Goal: Information Seeking & Learning: Learn about a topic

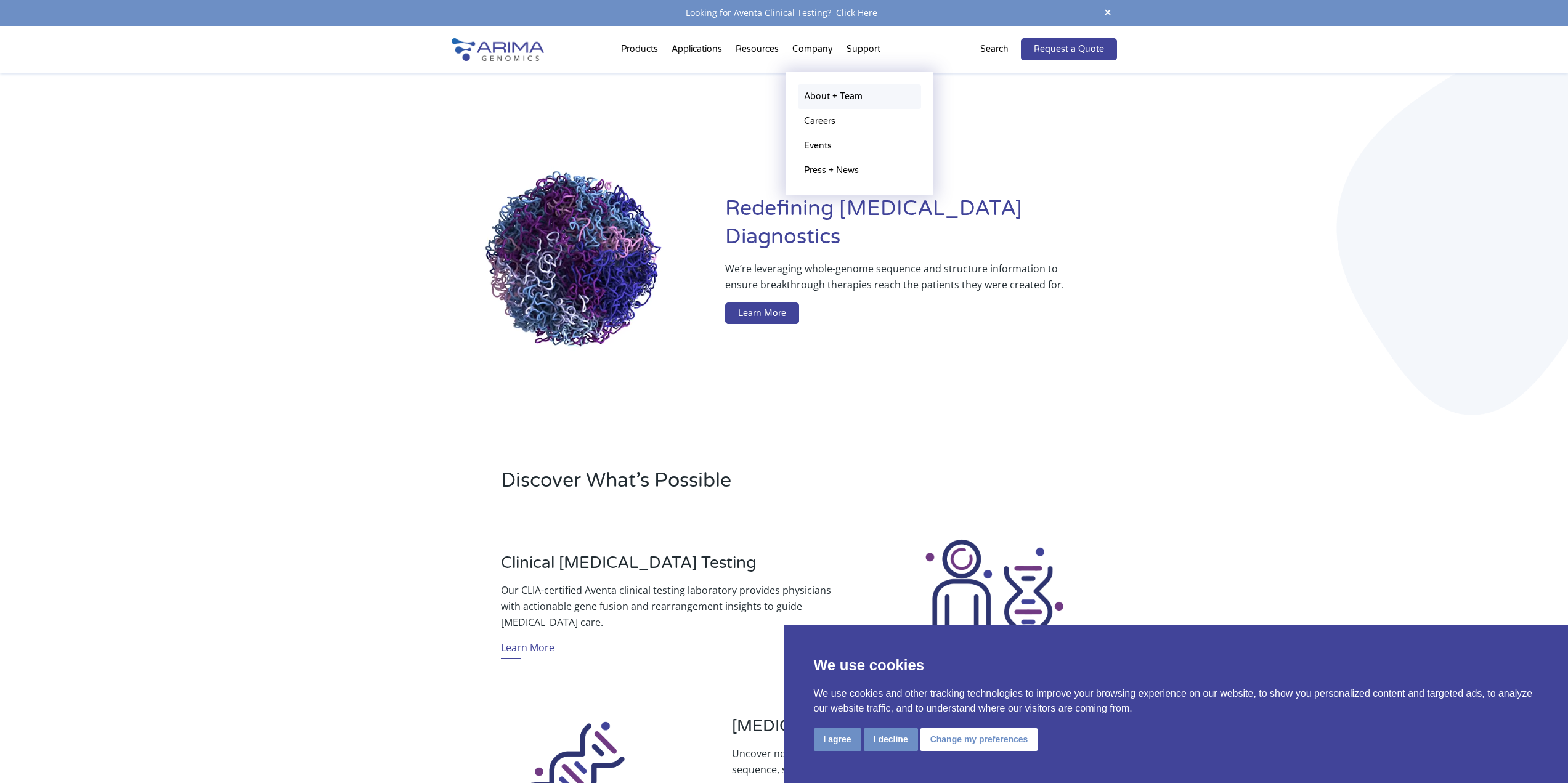
click at [831, 93] on link "About + Team" at bounding box center [859, 97] width 123 height 25
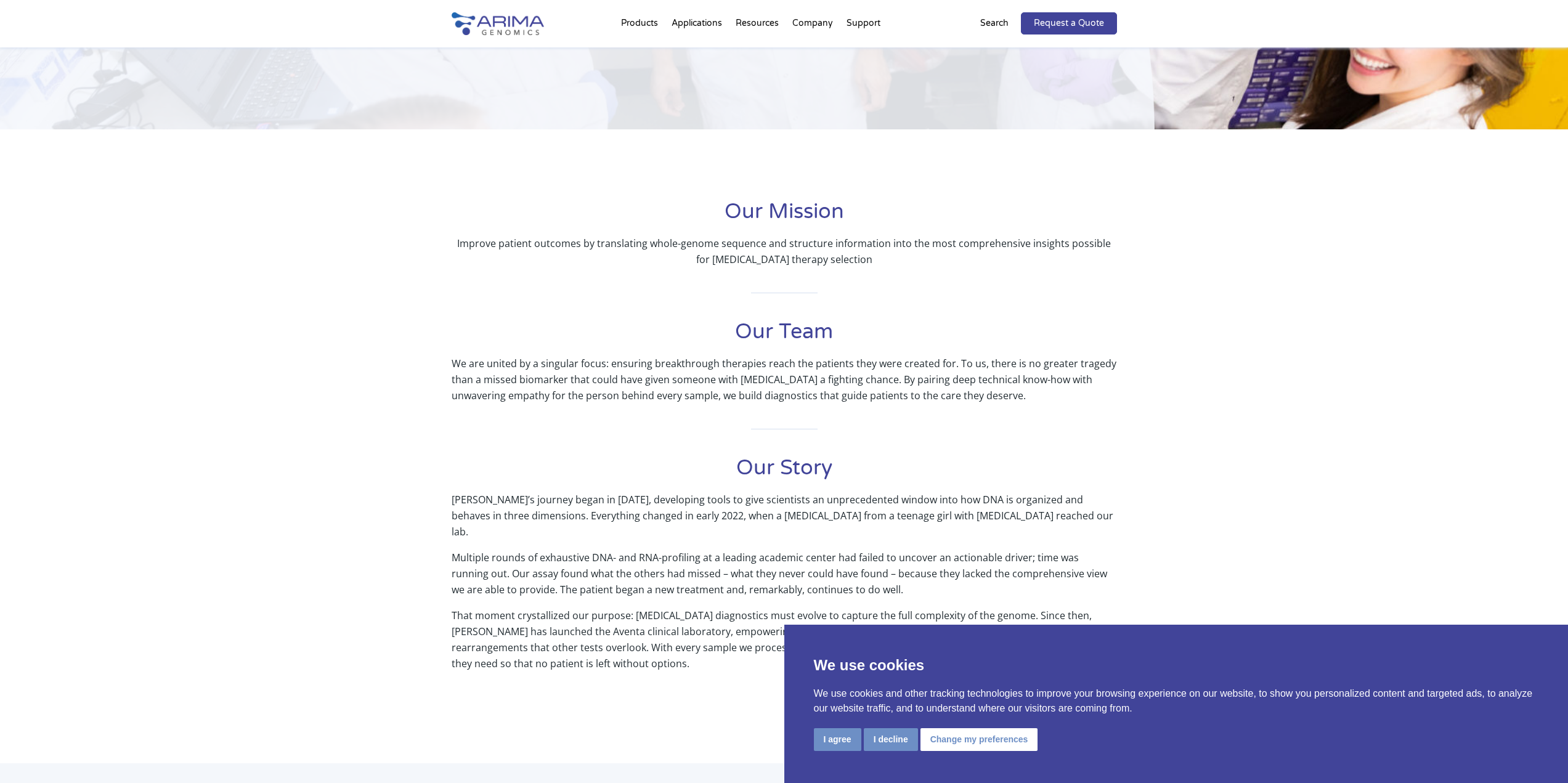
scroll to position [148, 0]
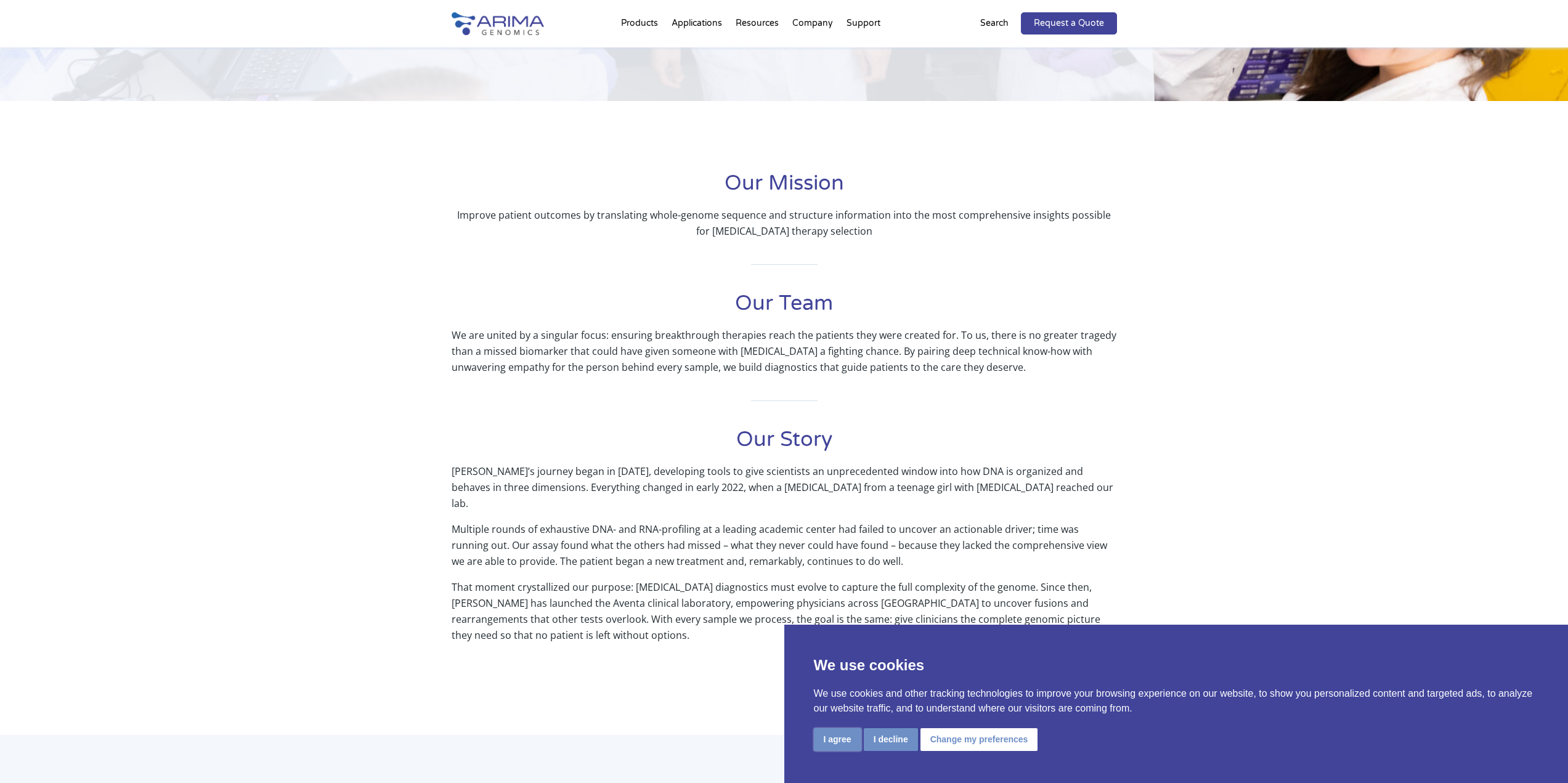
click at [831, 742] on button "I agree" at bounding box center [837, 739] width 47 height 23
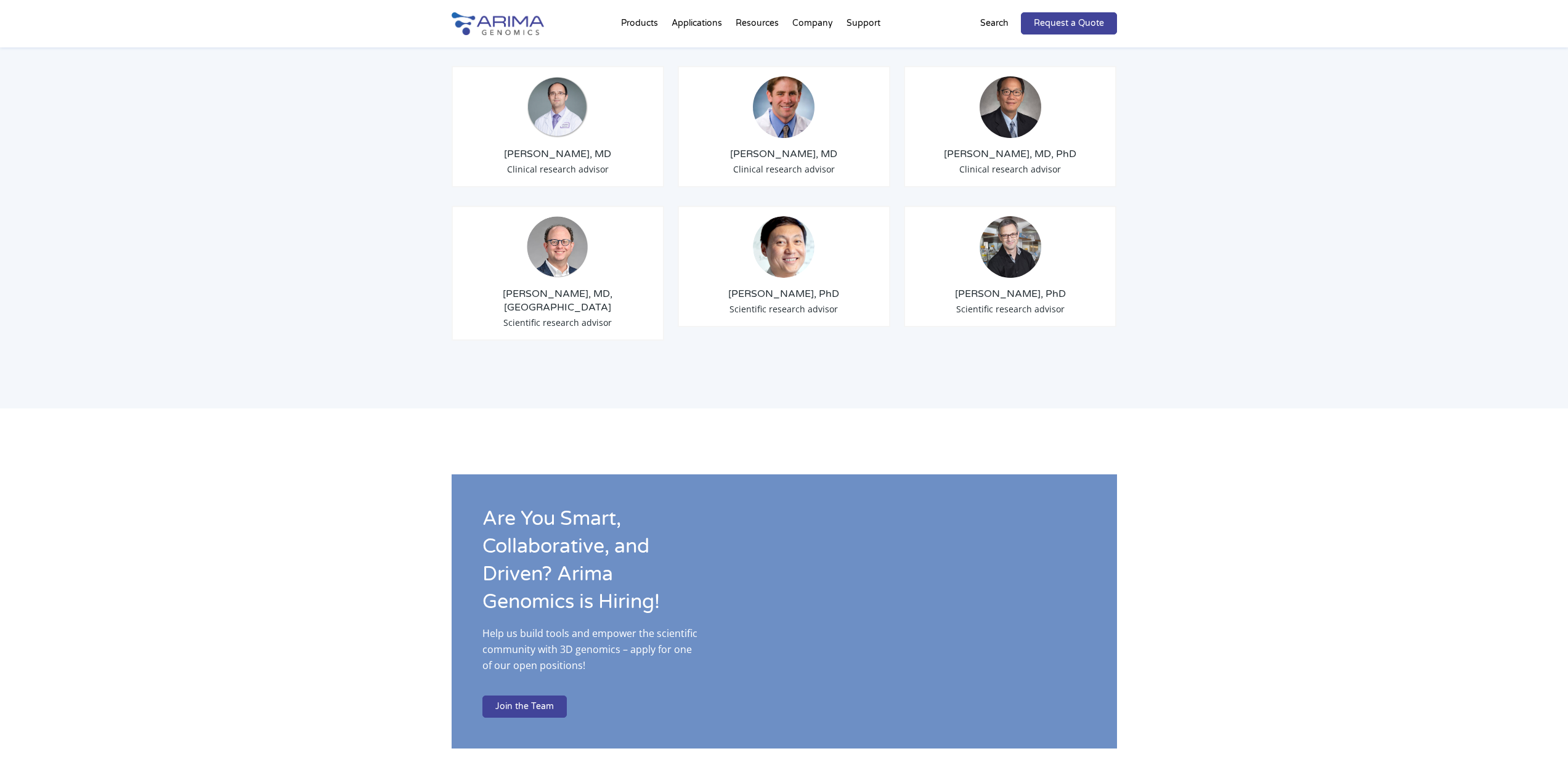
scroll to position [1478, 0]
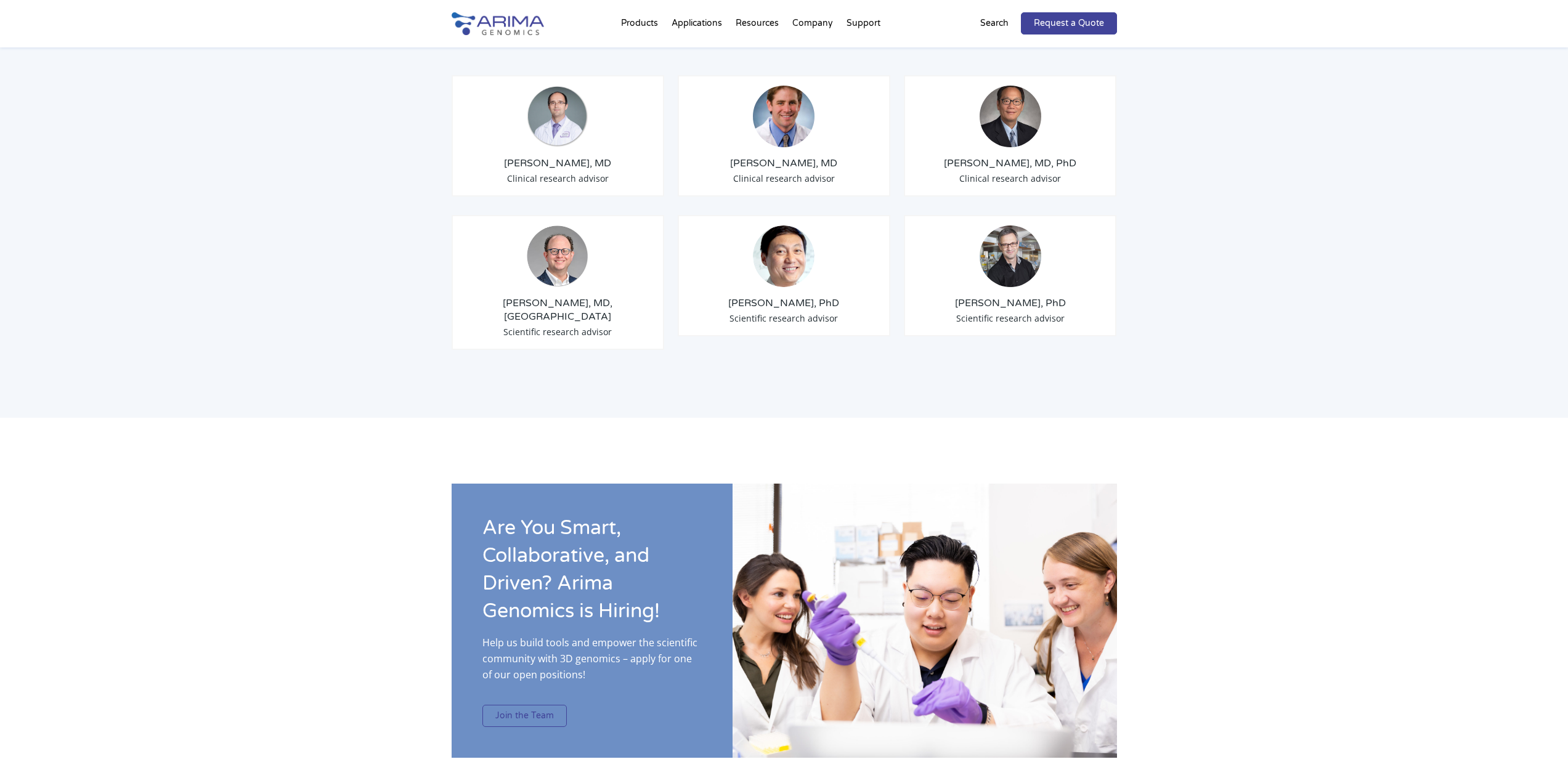
click at [545, 705] on link "Join the Team" at bounding box center [525, 716] width 85 height 22
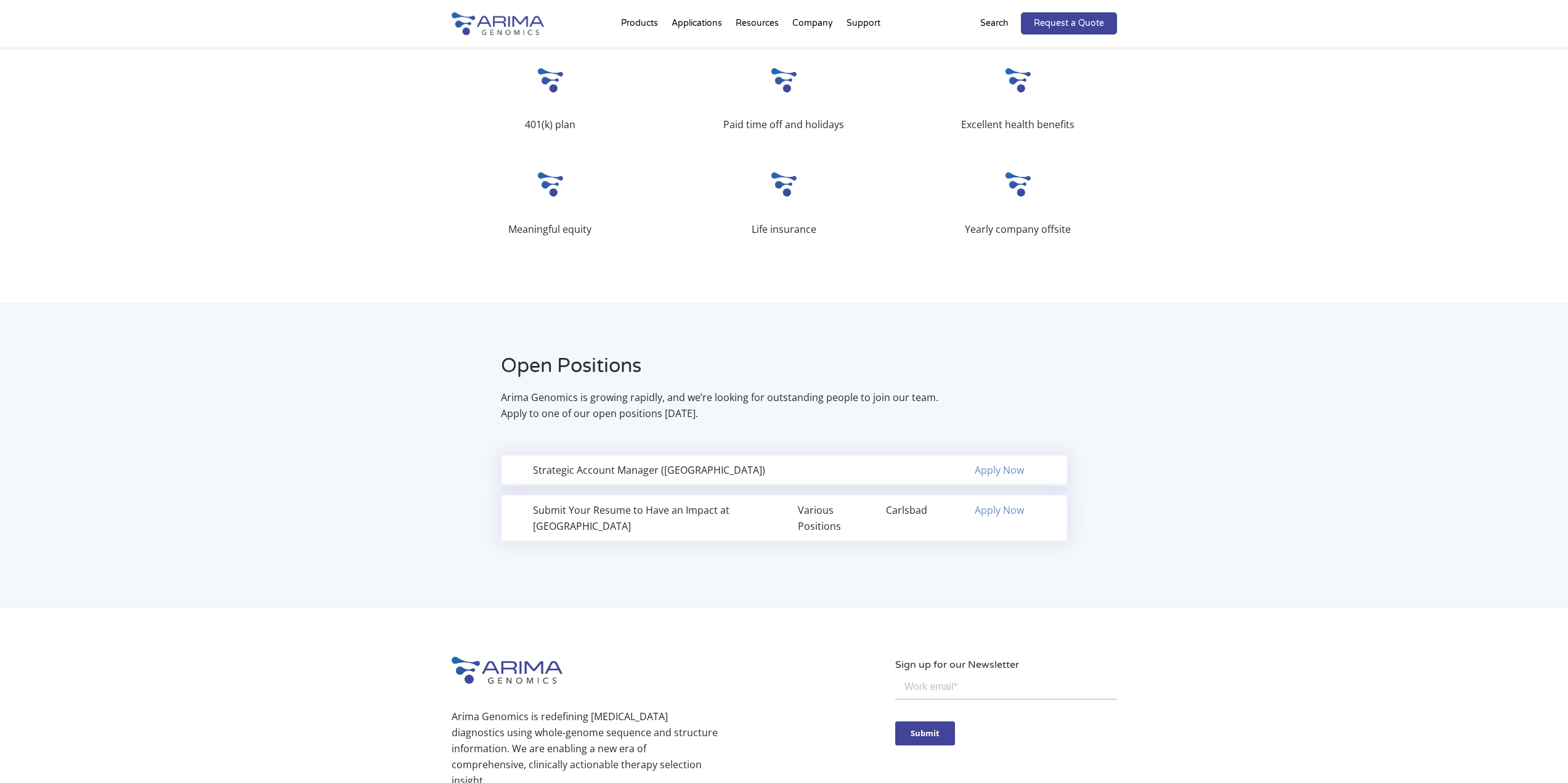
scroll to position [542, 0]
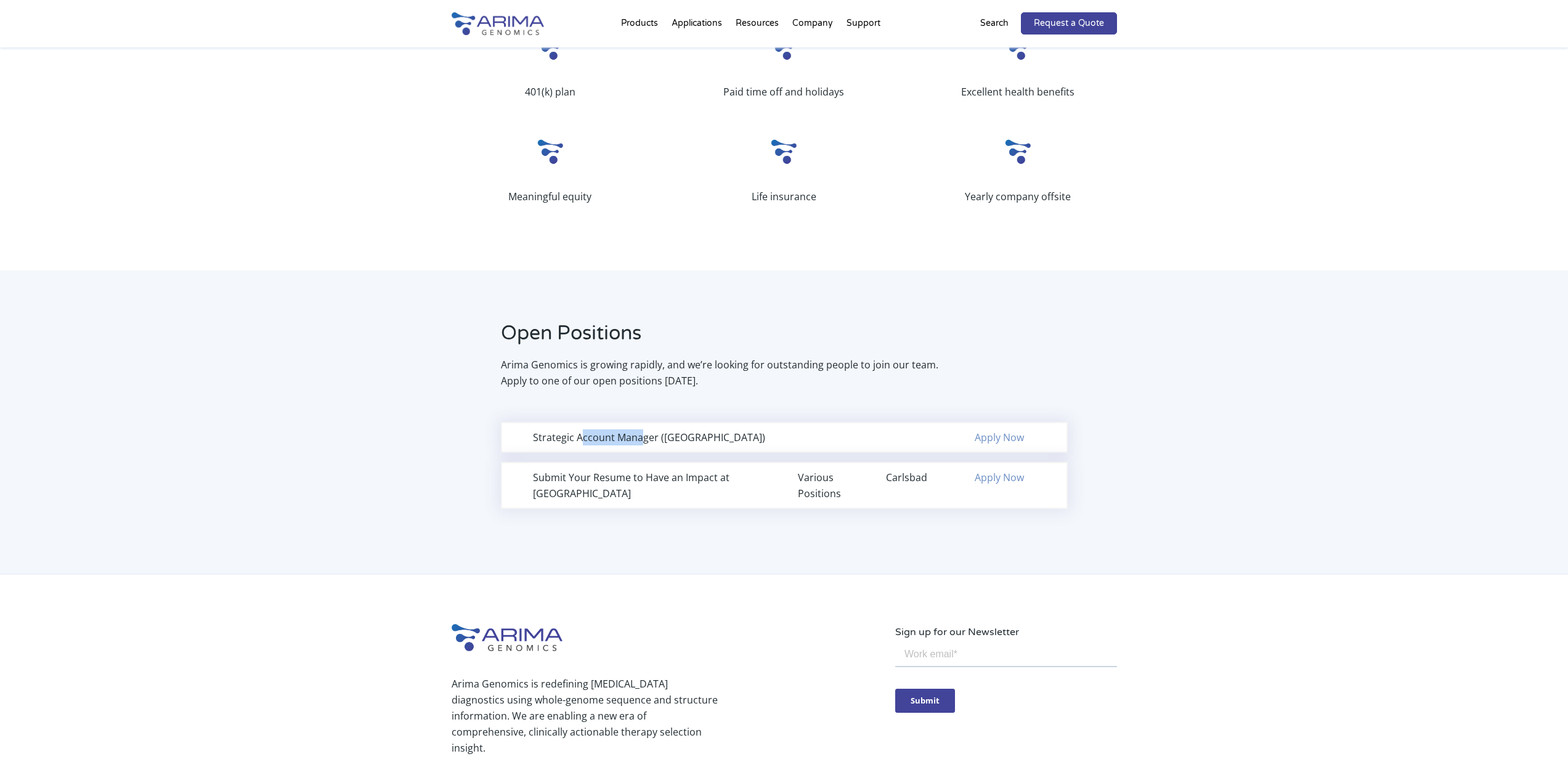
drag, startPoint x: 582, startPoint y: 441, endPoint x: 643, endPoint y: 436, distance: 61.2
click at [643, 436] on div "Strategic Account Manager (Northeast Region)" at bounding box center [651, 437] width 238 height 16
drag, startPoint x: 579, startPoint y: 473, endPoint x: 679, endPoint y: 478, distance: 100.1
click at [679, 478] on div "Submit Your Resume to Have an Impact at Arima" at bounding box center [651, 485] width 238 height 32
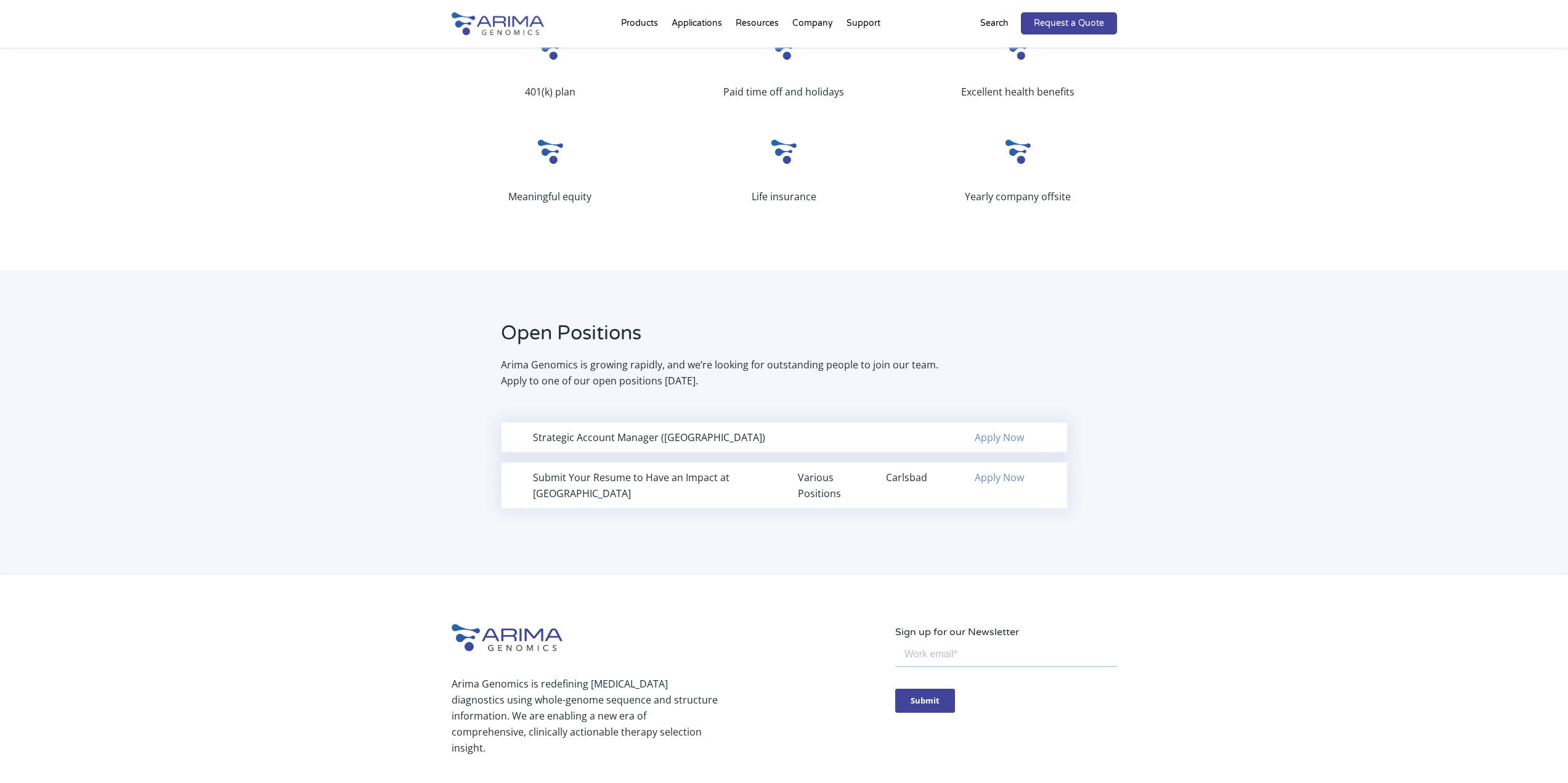
click at [697, 613] on div "Arima Genomics is redefining cancer diagnostics using whole-genome sequence and…" at bounding box center [784, 789] width 1568 height 428
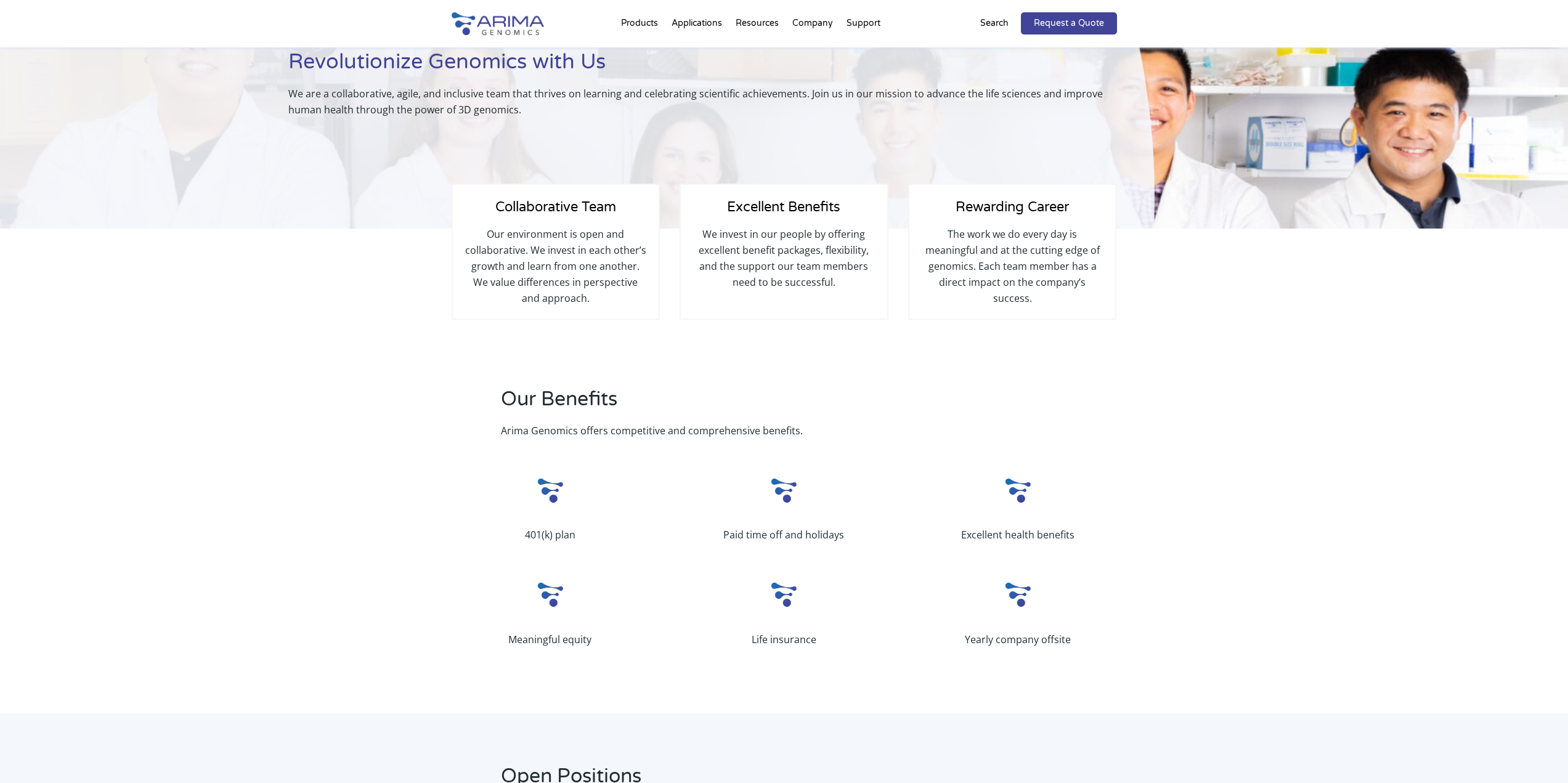
scroll to position [99, 0]
click at [556, 497] on img at bounding box center [549, 490] width 36 height 36
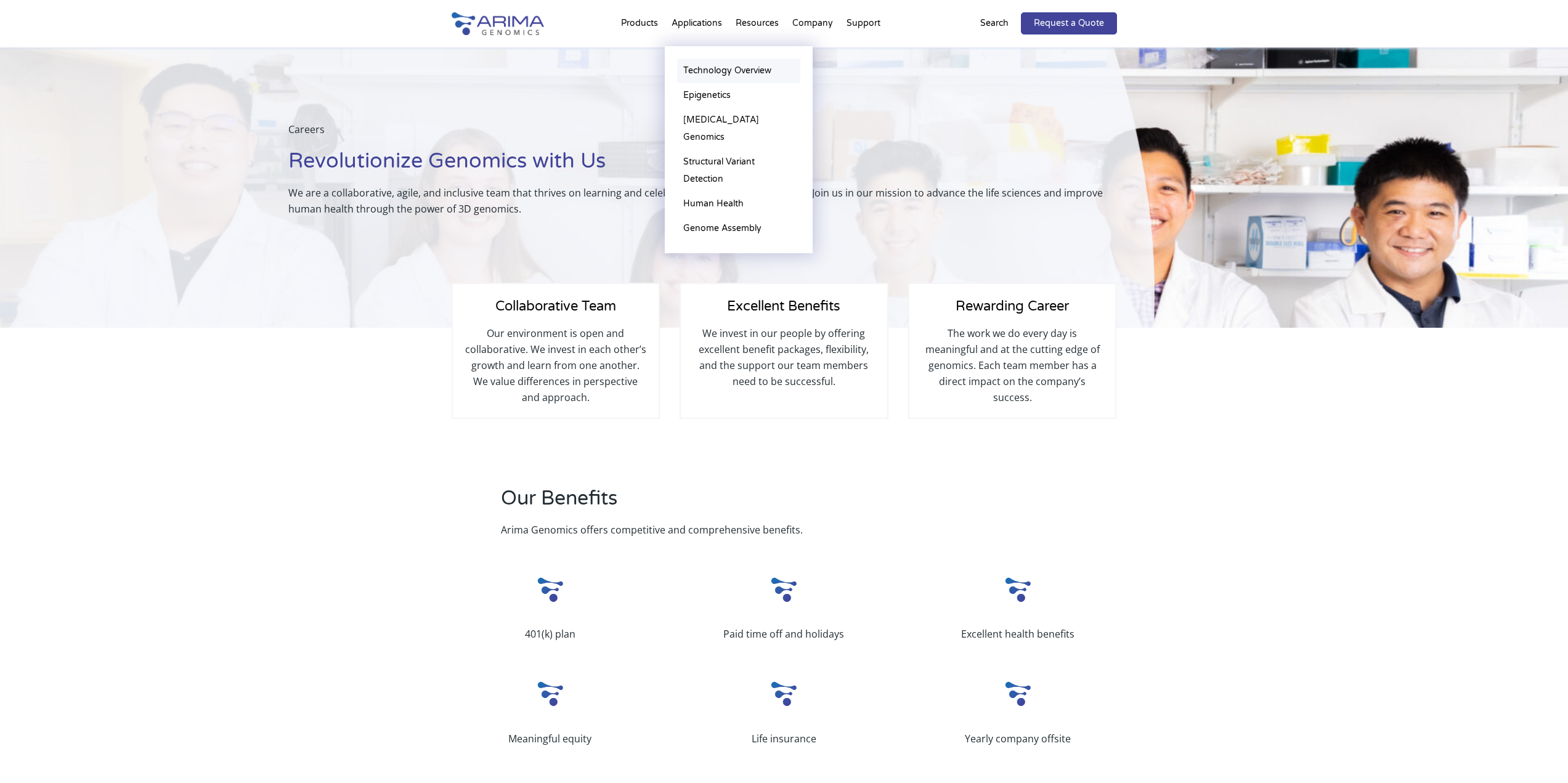
click at [723, 74] on link "Technology Overview" at bounding box center [739, 70] width 123 height 25
